Goal: Task Accomplishment & Management: Use online tool/utility

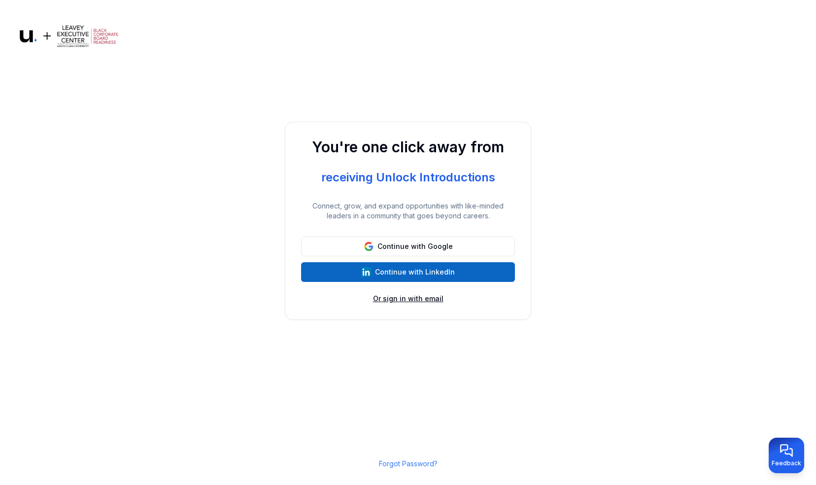
click at [391, 302] on button "Or sign in with email" at bounding box center [408, 299] width 71 height 10
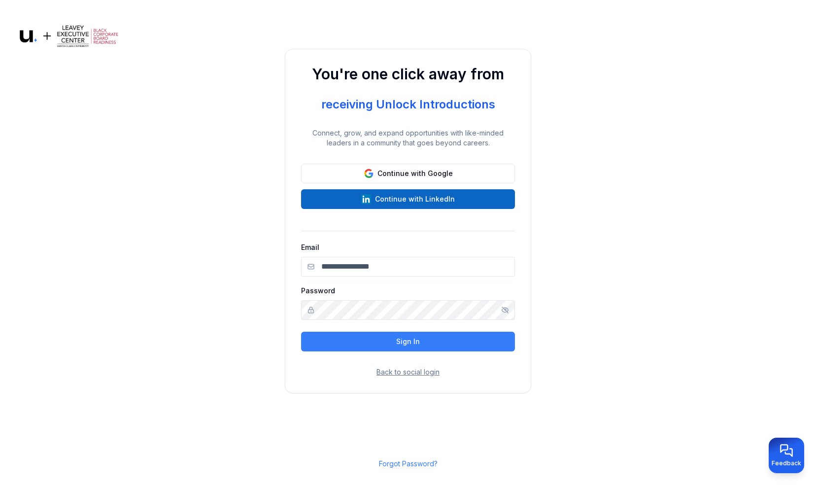
type input "**********"
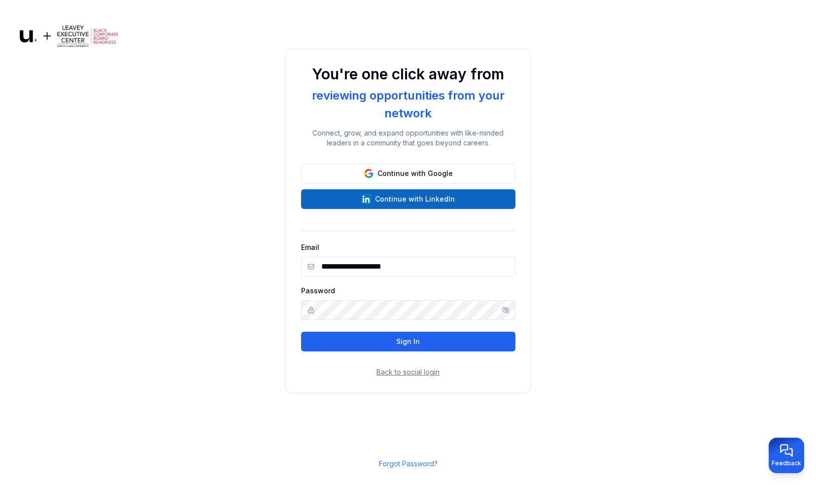
click at [400, 342] on button "Sign In" at bounding box center [408, 342] width 214 height 20
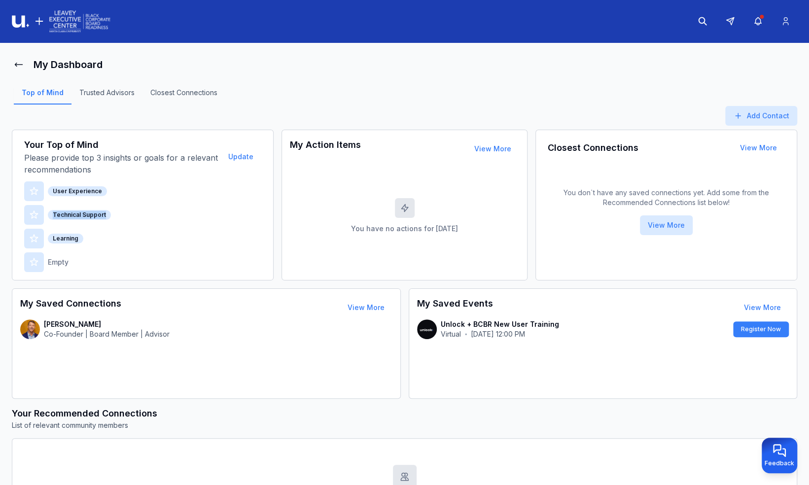
drag, startPoint x: 238, startPoint y: 200, endPoint x: 233, endPoint y: 196, distance: 6.3
click at [235, 198] on div "User Experience" at bounding box center [142, 191] width 237 height 20
drag, startPoint x: 726, startPoint y: 85, endPoint x: 787, endPoint y: 93, distance: 61.6
click at [787, 93] on div "Top of Mind Trusted Advisors Closest Connections" at bounding box center [404, 95] width 785 height 43
drag, startPoint x: 225, startPoint y: 94, endPoint x: 284, endPoint y: 95, distance: 59.2
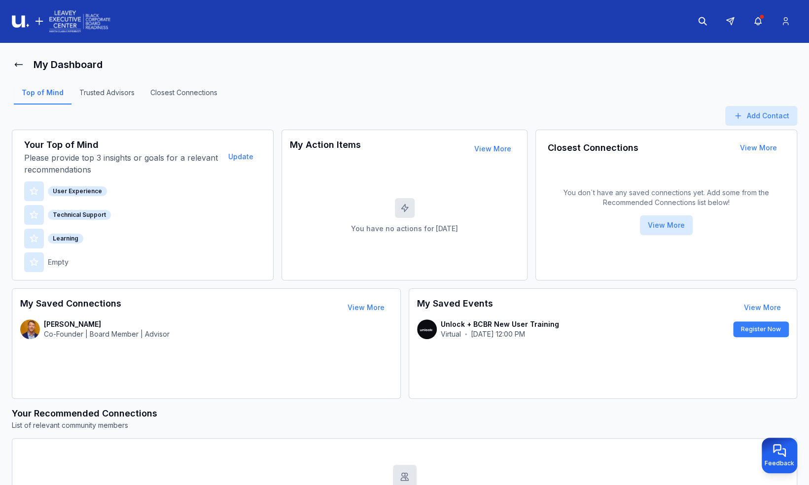
click at [284, 95] on div "Top of Mind Trusted Advisors Closest Connections" at bounding box center [404, 96] width 785 height 20
drag, startPoint x: 233, startPoint y: 91, endPoint x: 239, endPoint y: 91, distance: 6.4
click at [242, 94] on div "Top of Mind Trusted Advisors Closest Connections" at bounding box center [404, 96] width 785 height 20
click at [236, 91] on div "Top of Mind Trusted Advisors Closest Connections" at bounding box center [404, 96] width 785 height 20
click at [665, 21] on header at bounding box center [404, 21] width 809 height 43
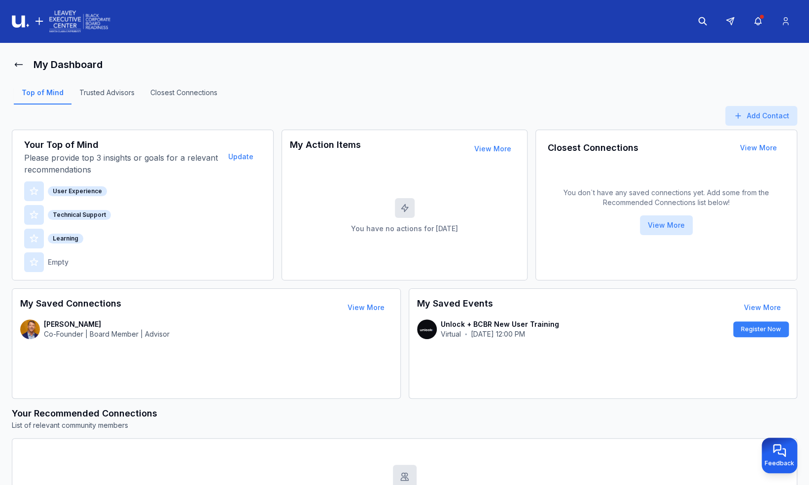
click at [669, 19] on header at bounding box center [404, 21] width 809 height 43
click at [517, 104] on div "Top of Mind Trusted Advisors Closest Connections" at bounding box center [404, 96] width 785 height 20
click at [532, 142] on div "Your Top of Mind Please provide top 3 insights or goals for a relevant recommen…" at bounding box center [404, 205] width 785 height 151
click at [532, 110] on div "Add Contact" at bounding box center [404, 118] width 785 height 24
